Goal: Complete application form

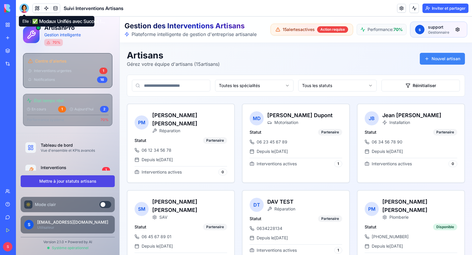
click at [24, 5] on div at bounding box center [23, 8] width 9 height 9
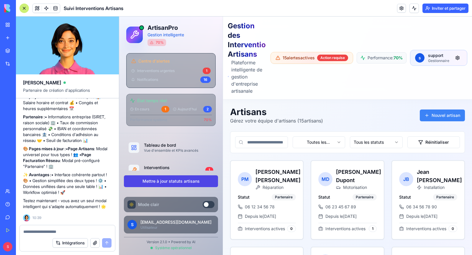
scroll to position [12035, 0]
click at [439, 109] on button "Nouvel artisan" at bounding box center [442, 115] width 45 height 12
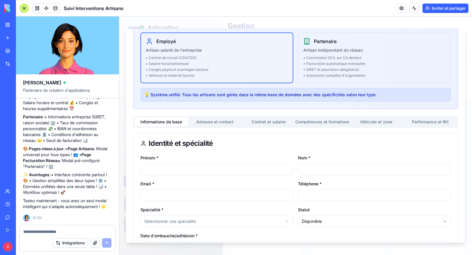
scroll to position [37, 0]
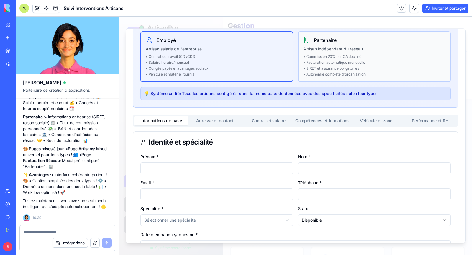
click at [319, 67] on li "• SIRET et assurance obligatoires" at bounding box center [374, 68] width 142 height 5
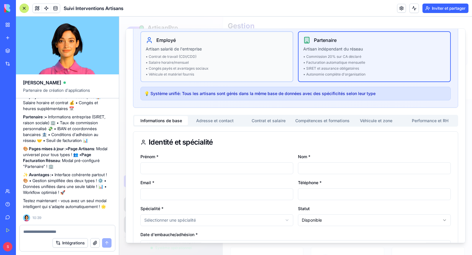
click at [213, 56] on li "• Contrat de travail (CDI/CDD)" at bounding box center [217, 56] width 142 height 5
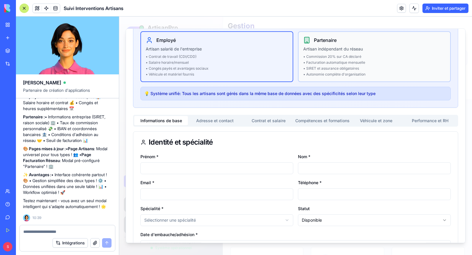
click at [322, 55] on li "• Commission 20% sur CA déclaré" at bounding box center [374, 56] width 142 height 5
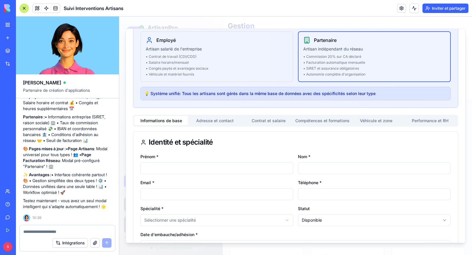
scroll to position [0, 0]
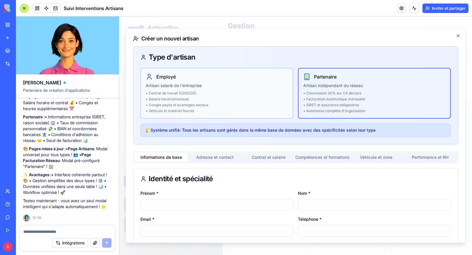
click at [197, 92] on li "• Contrat de travail (CDI/CDD)" at bounding box center [217, 93] width 142 height 5
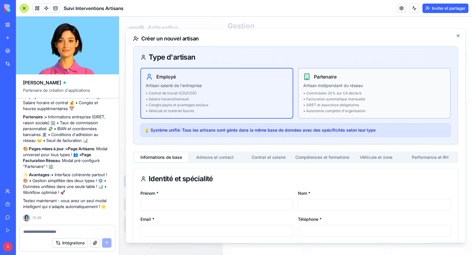
click at [334, 98] on li "• Facturation automatique mensuelle" at bounding box center [374, 99] width 142 height 5
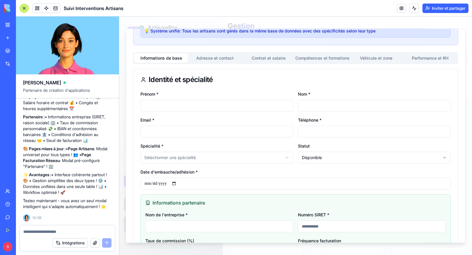
scroll to position [50, 0]
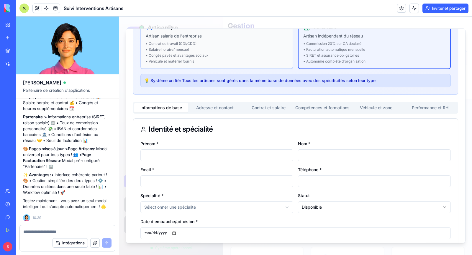
click at [220, 52] on ul "• Contrat de travail (CDI/CDD) • Salaire horaire/mensuel • Congés payés et avan…" at bounding box center [217, 52] width 142 height 22
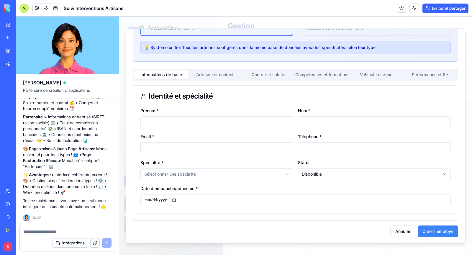
scroll to position [0, 0]
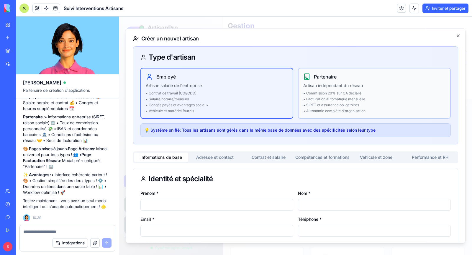
click at [330, 98] on li "• Facturation automatique mensuelle" at bounding box center [374, 99] width 142 height 5
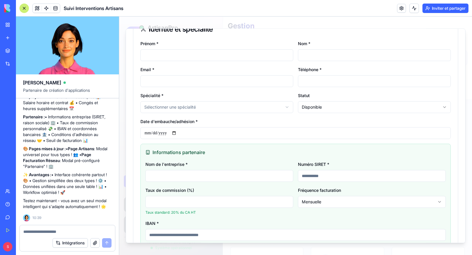
scroll to position [173, 0]
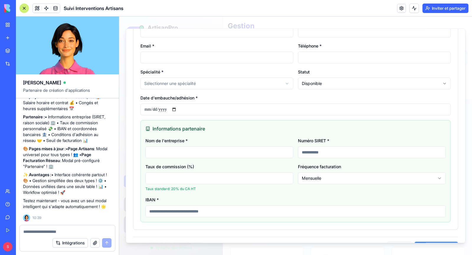
click at [194, 215] on input "IBAN *" at bounding box center [295, 211] width 300 height 12
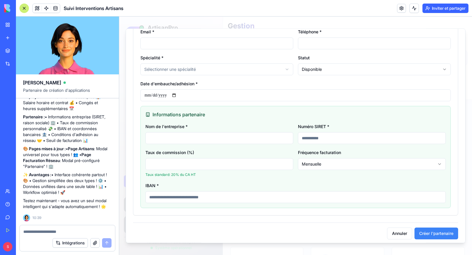
scroll to position [189, 0]
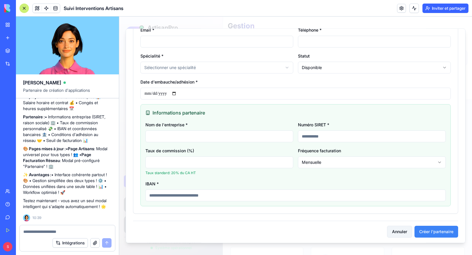
click at [401, 230] on button "Annuler" at bounding box center [399, 232] width 25 height 12
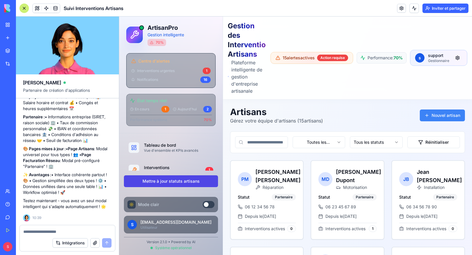
click at [60, 232] on textarea at bounding box center [67, 232] width 88 height 6
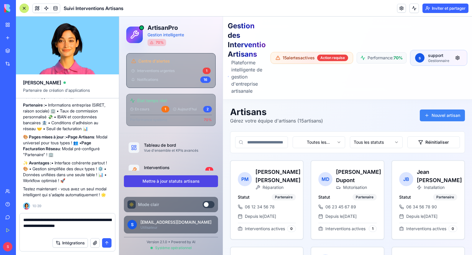
click at [66, 219] on textarea "**********" at bounding box center [67, 226] width 88 height 18
click at [100, 220] on textarea "**********" at bounding box center [67, 226] width 88 height 18
click at [63, 225] on textarea "**********" at bounding box center [67, 226] width 88 height 18
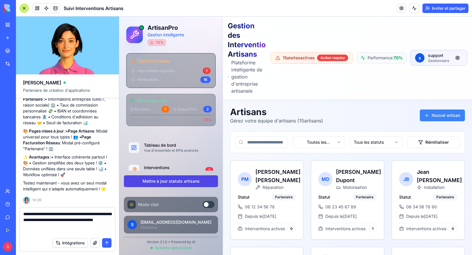
click at [98, 220] on textarea "**********" at bounding box center [67, 223] width 88 height 24
click at [51, 227] on textarea "**********" at bounding box center [67, 223] width 88 height 24
type textarea "**********"
click at [107, 244] on button "submit" at bounding box center [106, 242] width 9 height 9
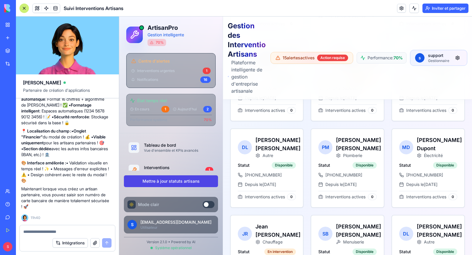
scroll to position [12340, 0]
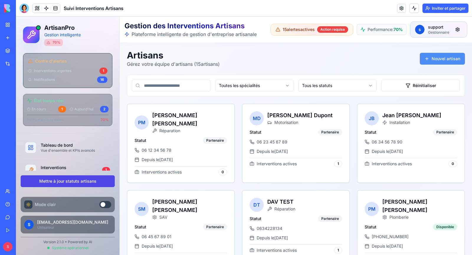
click at [433, 59] on button "Nouvel artisan" at bounding box center [442, 59] width 45 height 12
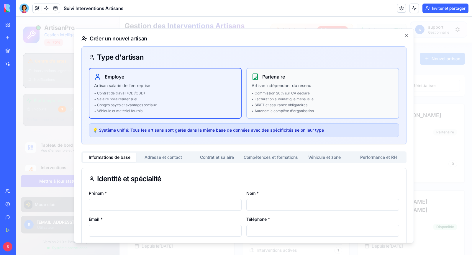
click at [294, 101] on ul "• Commission 20% sur CA déclaré • Facturation automatique mensuelle • SIRET et …" at bounding box center [323, 102] width 142 height 22
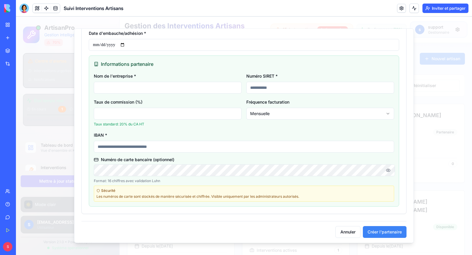
scroll to position [229, 0]
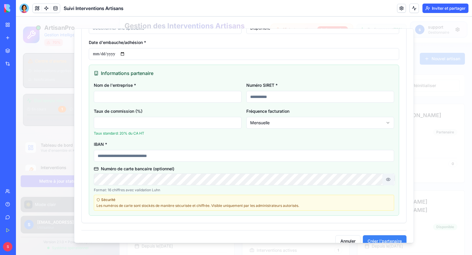
click at [389, 177] on button "button" at bounding box center [388, 179] width 12 height 12
click at [387, 178] on button "button" at bounding box center [388, 179] width 12 height 12
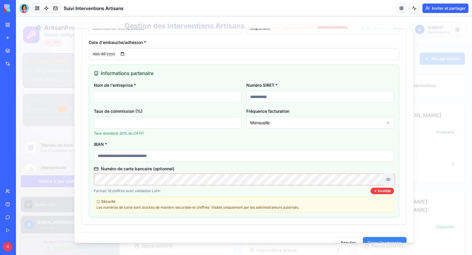
click at [390, 179] on button "button" at bounding box center [388, 179] width 12 height 12
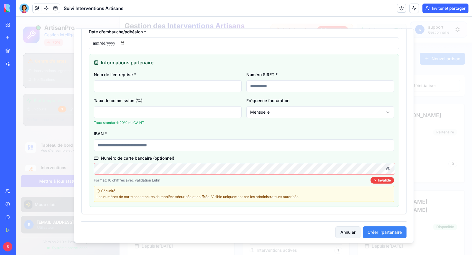
click at [345, 229] on button "Annuler" at bounding box center [347, 232] width 25 height 12
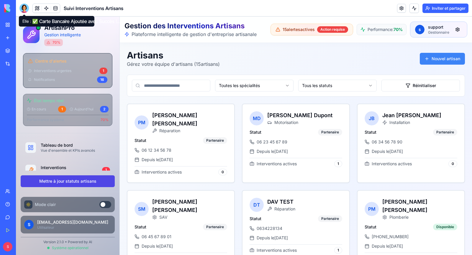
click at [27, 10] on div at bounding box center [23, 8] width 9 height 9
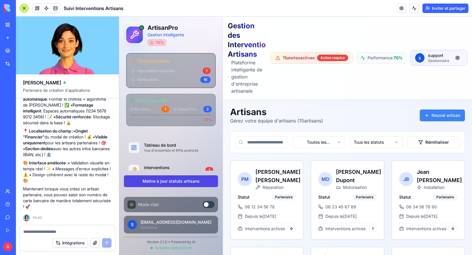
scroll to position [12334, 0]
drag, startPoint x: 221, startPoint y: 180, endPoint x: 139, endPoint y: 178, distance: 82.3
click at [139, 178] on div "Mettre à jour statuts artisans" at bounding box center [171, 180] width 104 height 21
copy button "Mettre à jour statuts artisans"
click at [76, 231] on textarea at bounding box center [67, 232] width 88 height 6
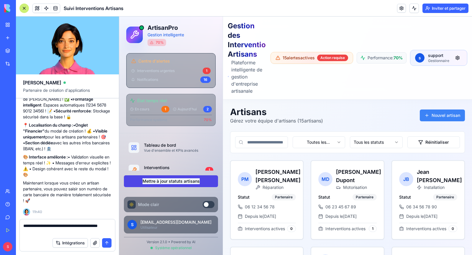
paste textarea "**********"
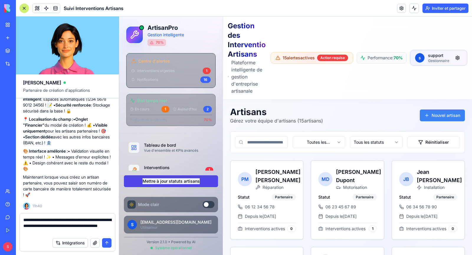
type textarea "**********"
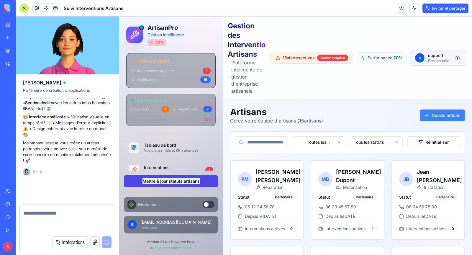
scroll to position [12369, 0]
